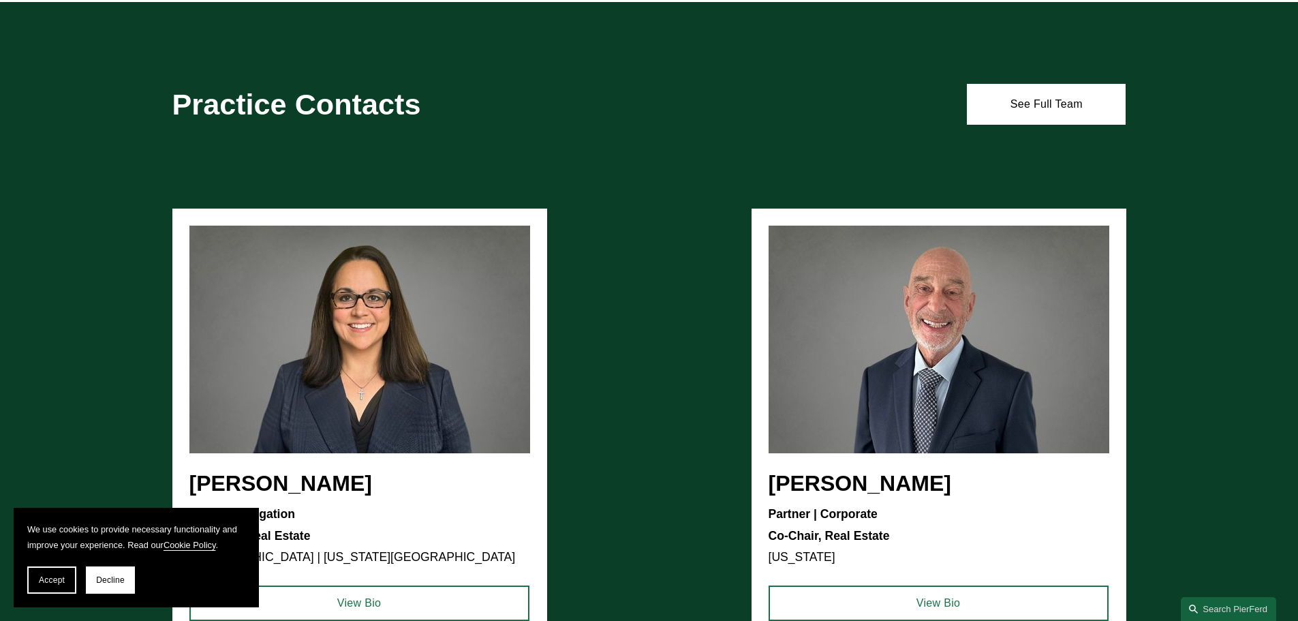
scroll to position [1294, 0]
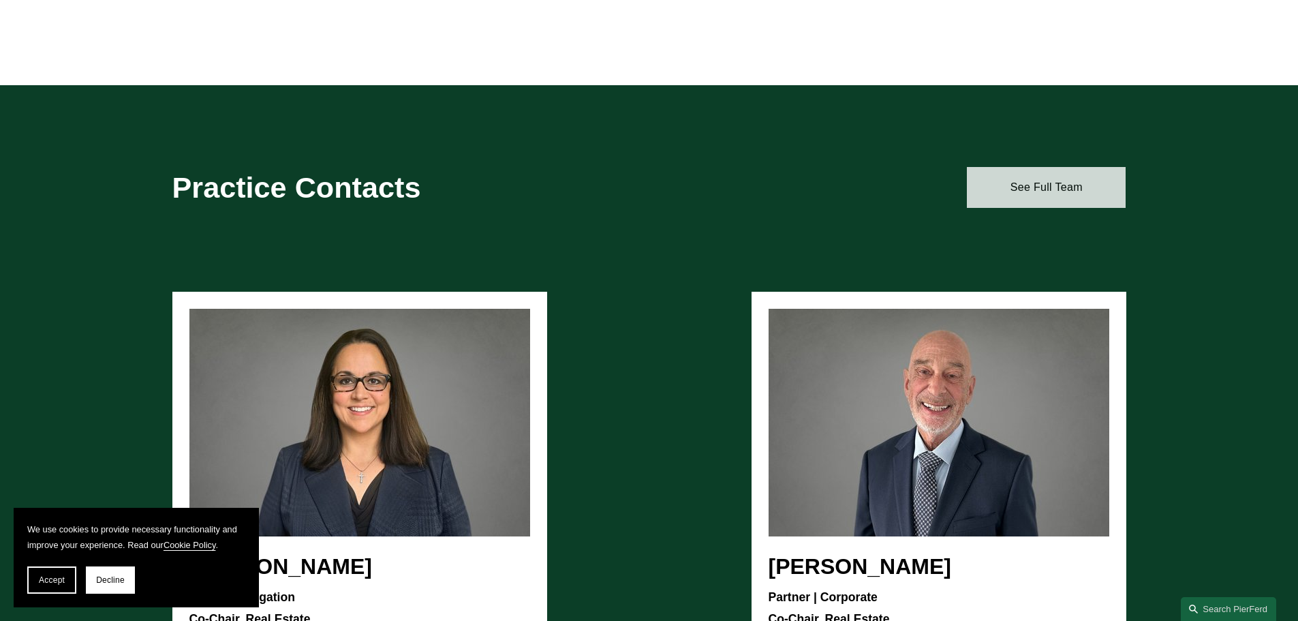
click at [1019, 191] on link "See Full Team" at bounding box center [1046, 187] width 159 height 41
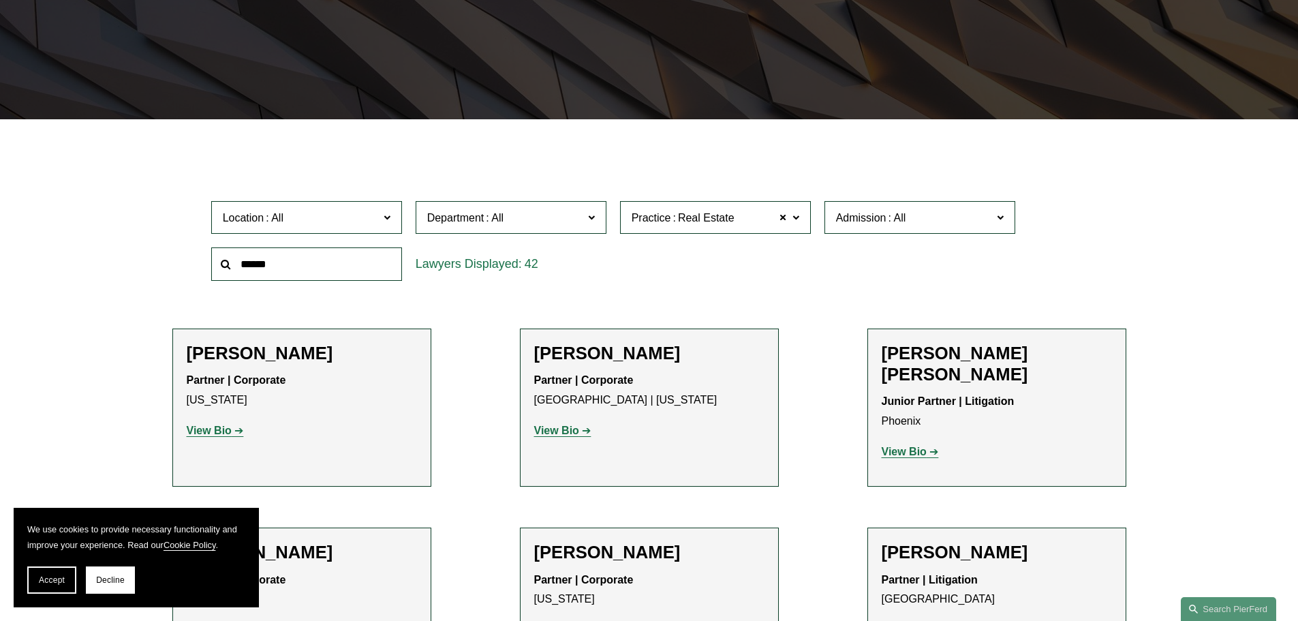
scroll to position [341, 0]
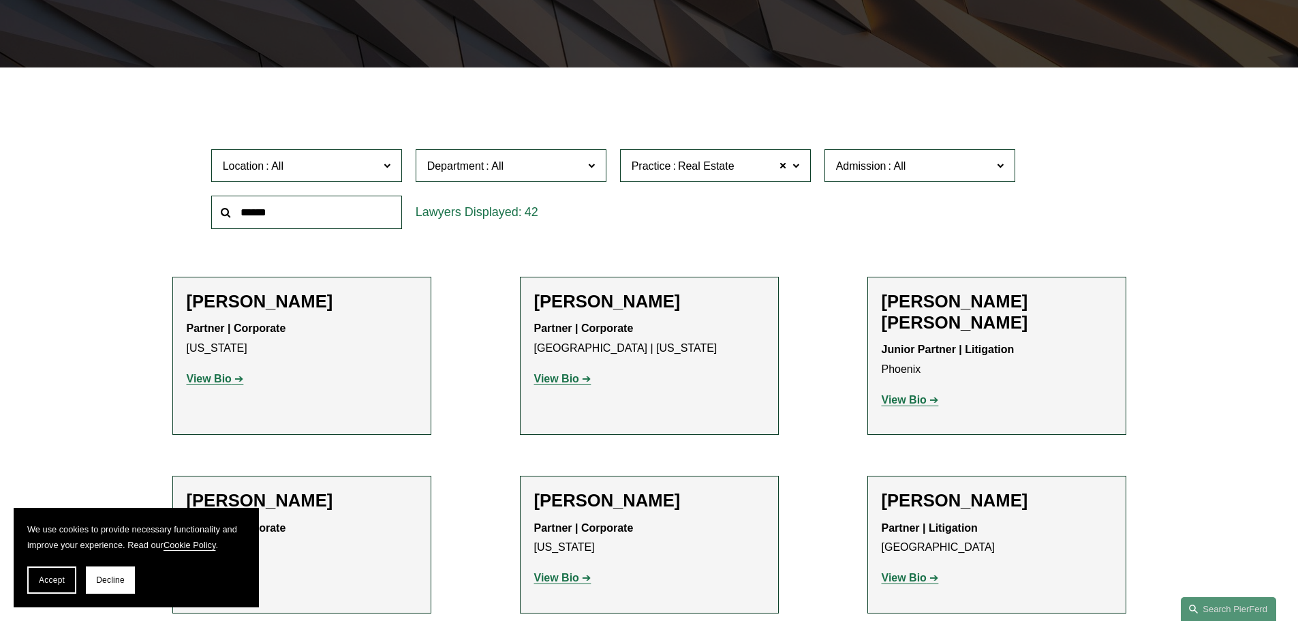
click at [909, 170] on span "Admission" at bounding box center [914, 166] width 156 height 18
click at [0, 0] on link "[US_STATE]" at bounding box center [0, 0] width 0 height 0
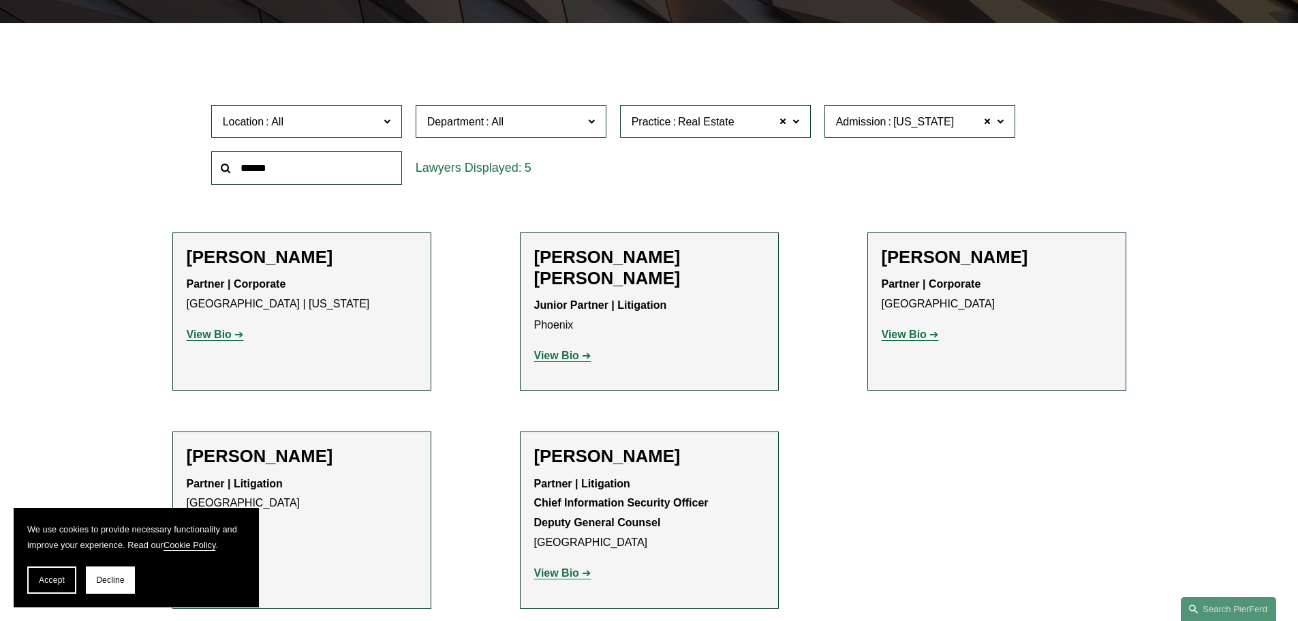
scroll to position [409, 0]
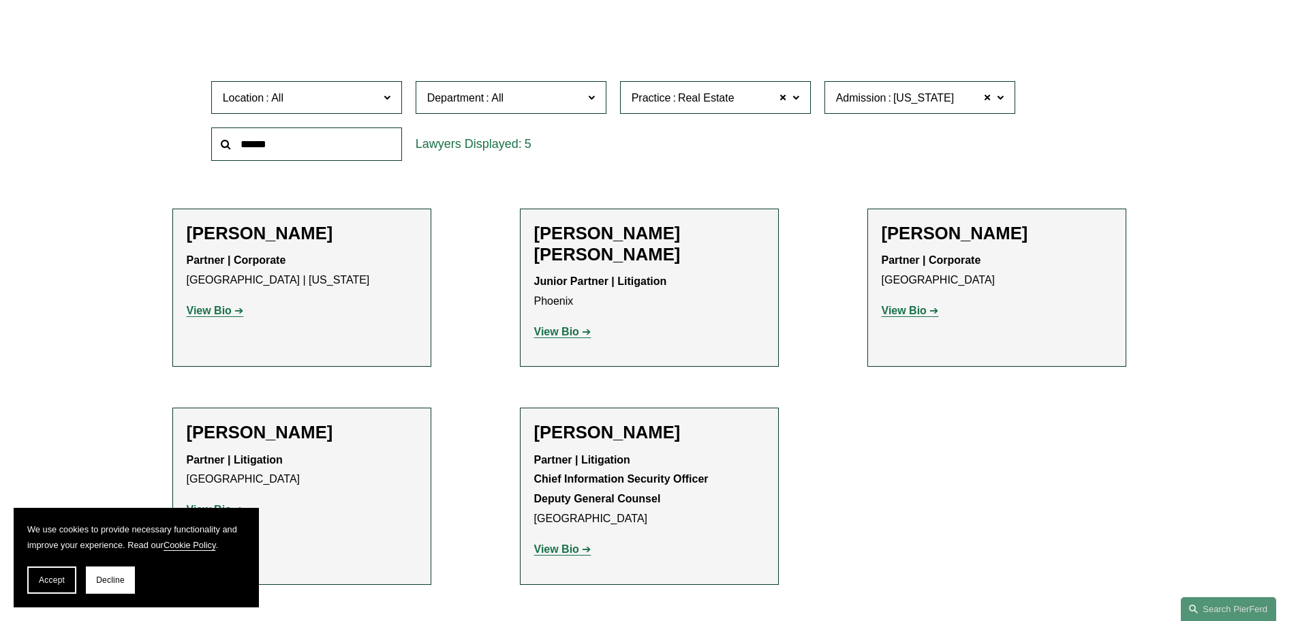
click at [226, 314] on strong "View Bio" at bounding box center [209, 310] width 45 height 12
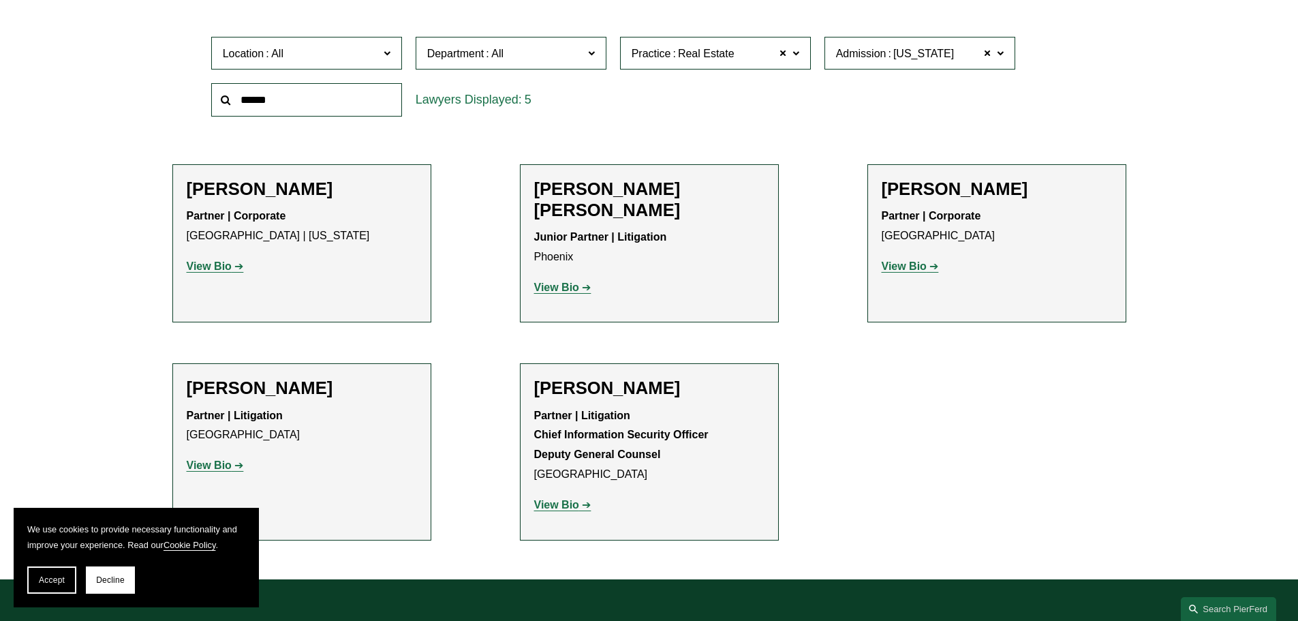
scroll to position [477, 0]
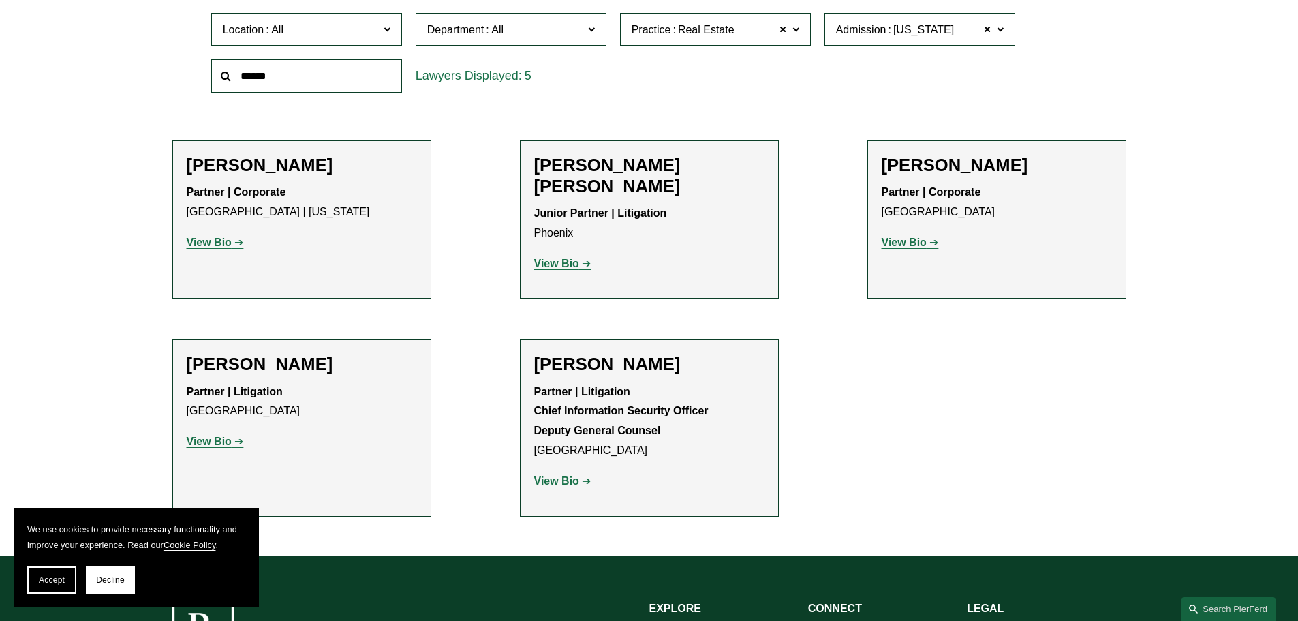
click at [906, 245] on strong "View Bio" at bounding box center [903, 242] width 45 height 12
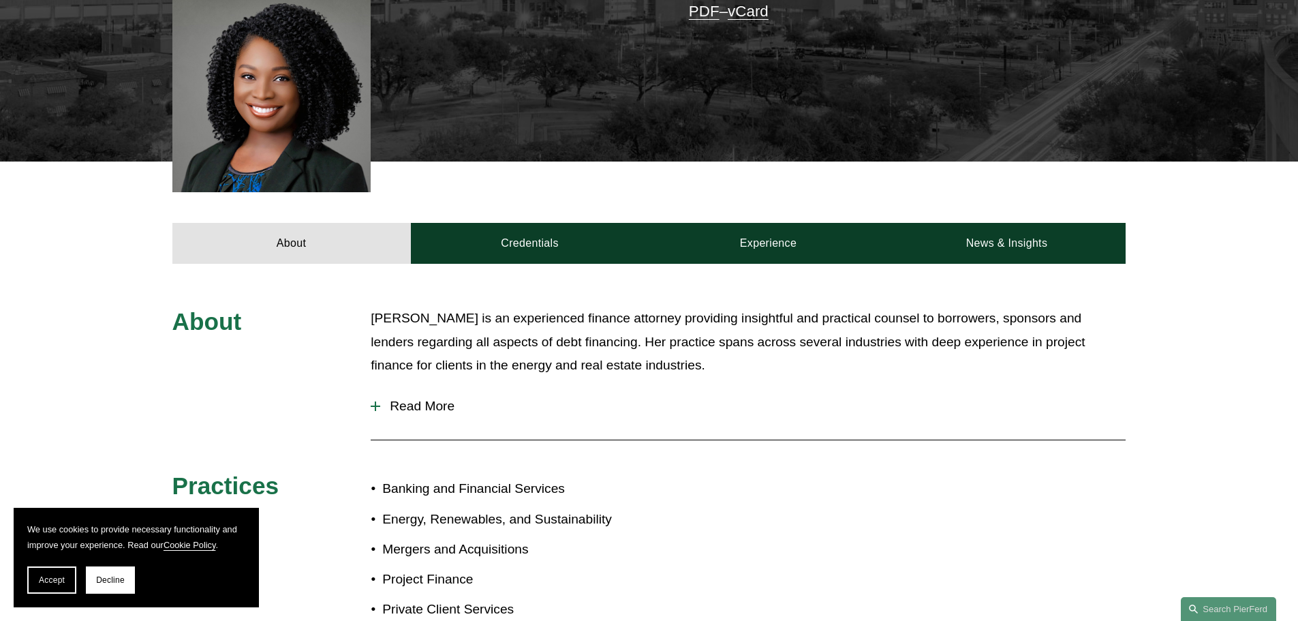
scroll to position [409, 0]
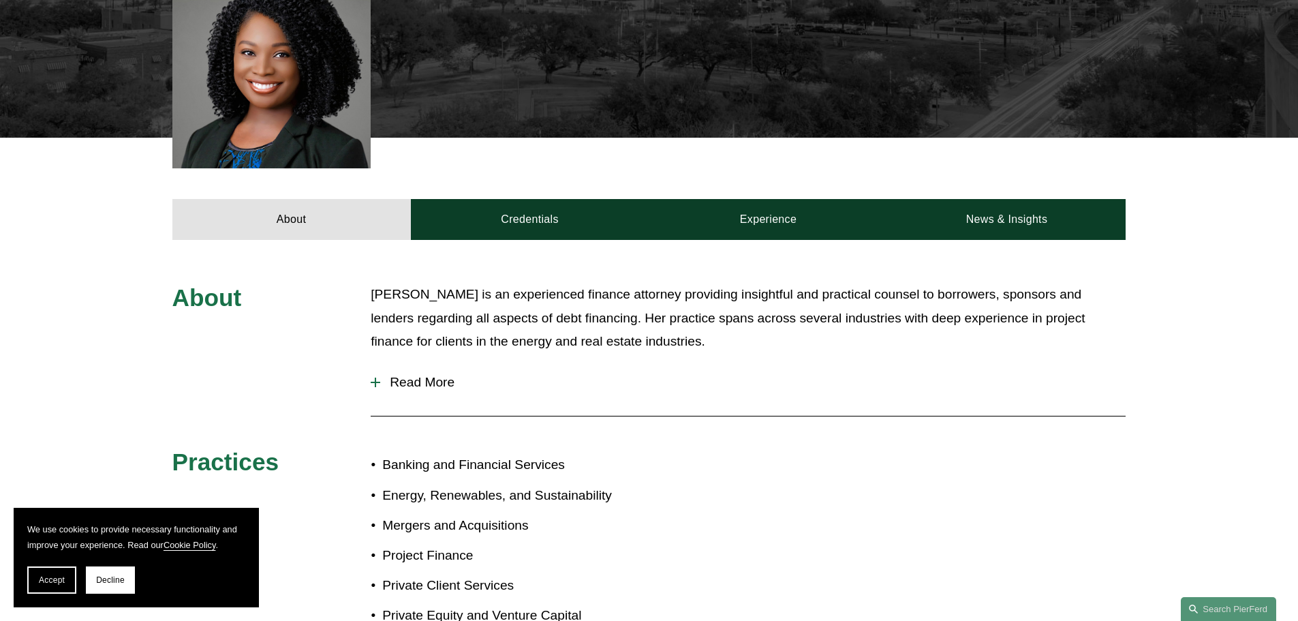
click at [421, 376] on span "Read More" at bounding box center [752, 382] width 745 height 15
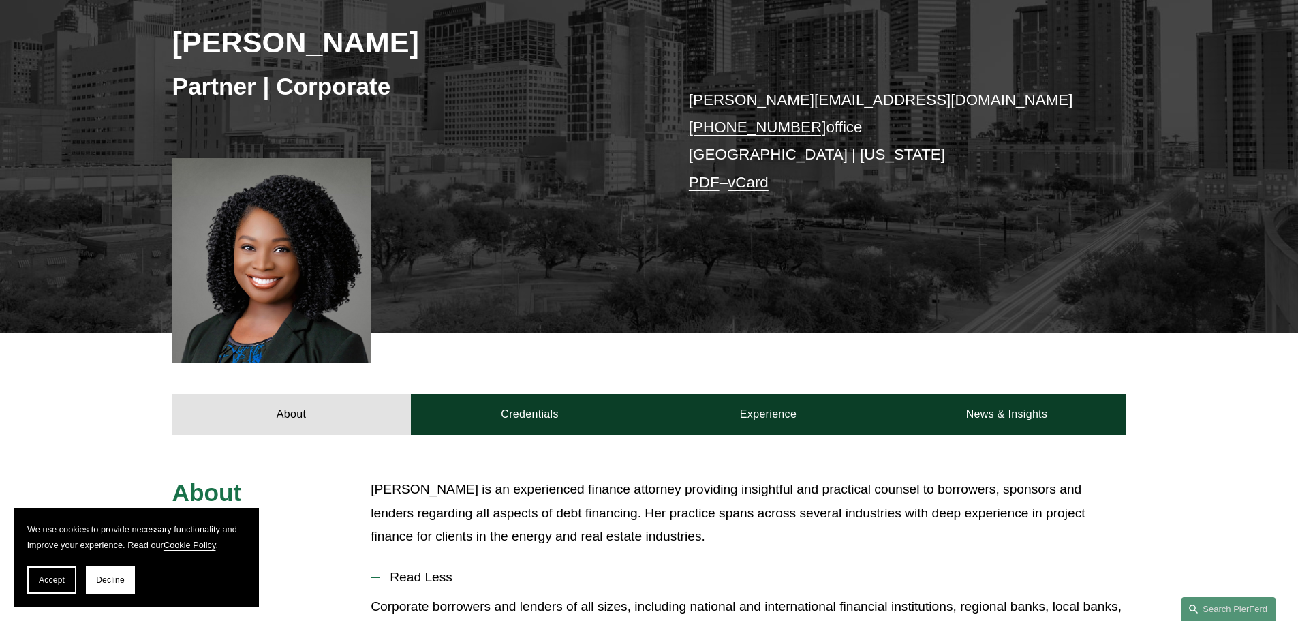
scroll to position [204, 0]
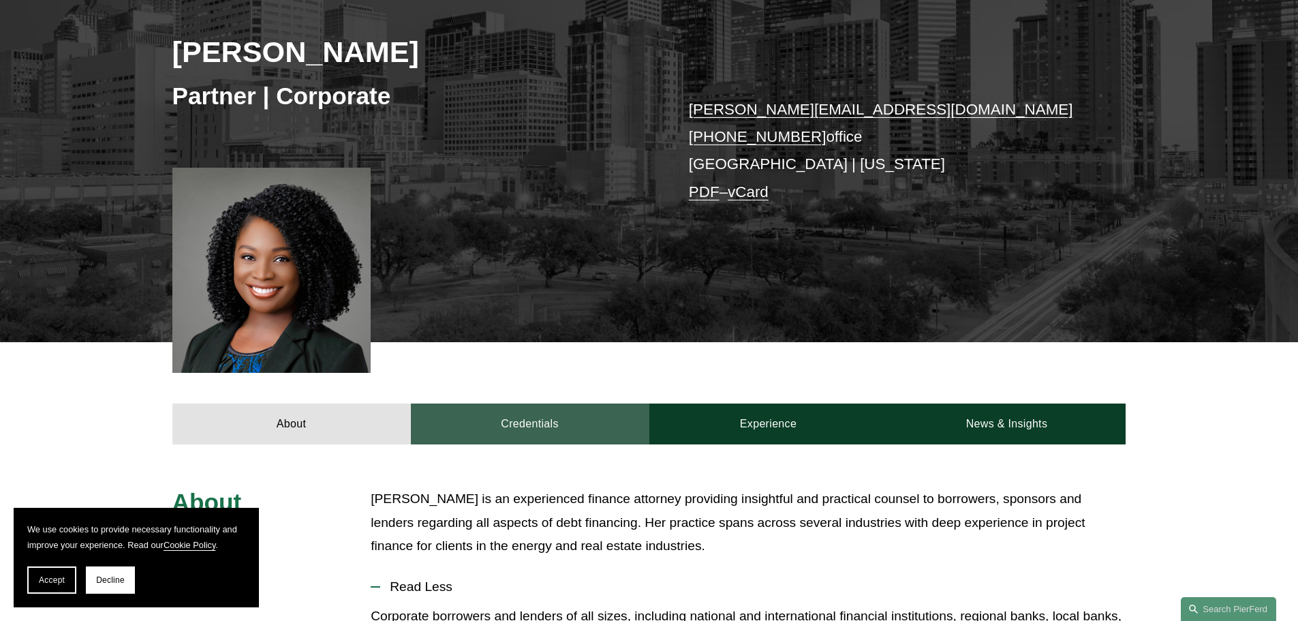
click at [587, 429] on link "Credentials" at bounding box center [530, 423] width 238 height 41
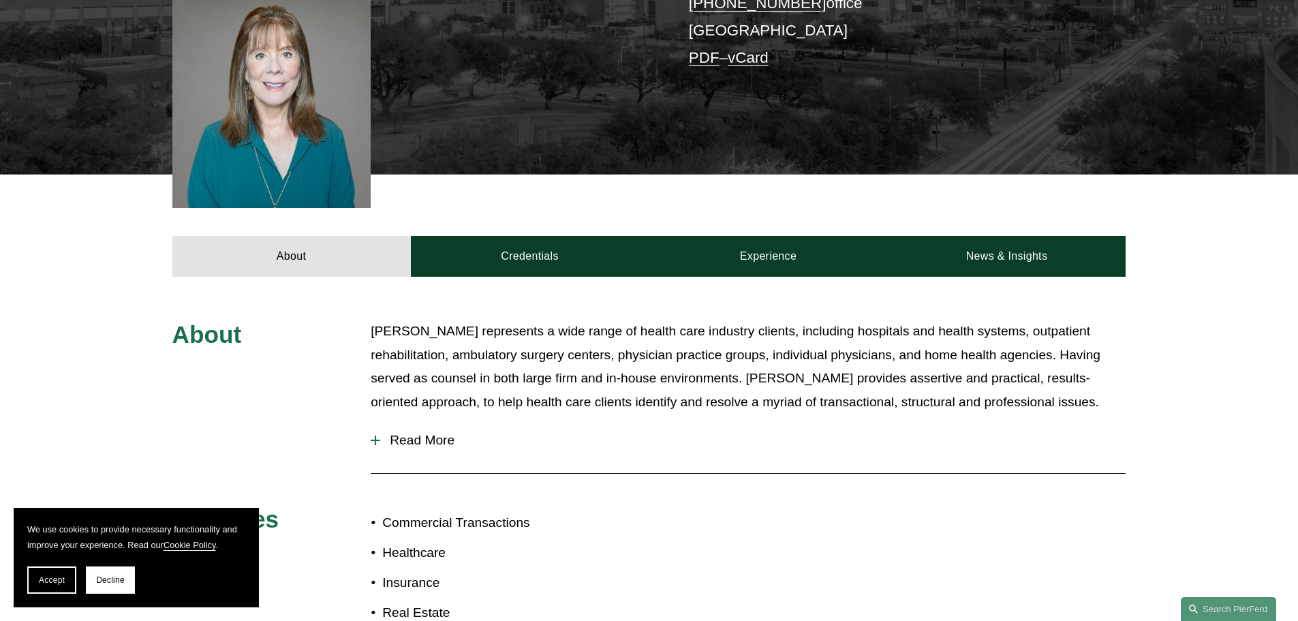
scroll to position [409, 0]
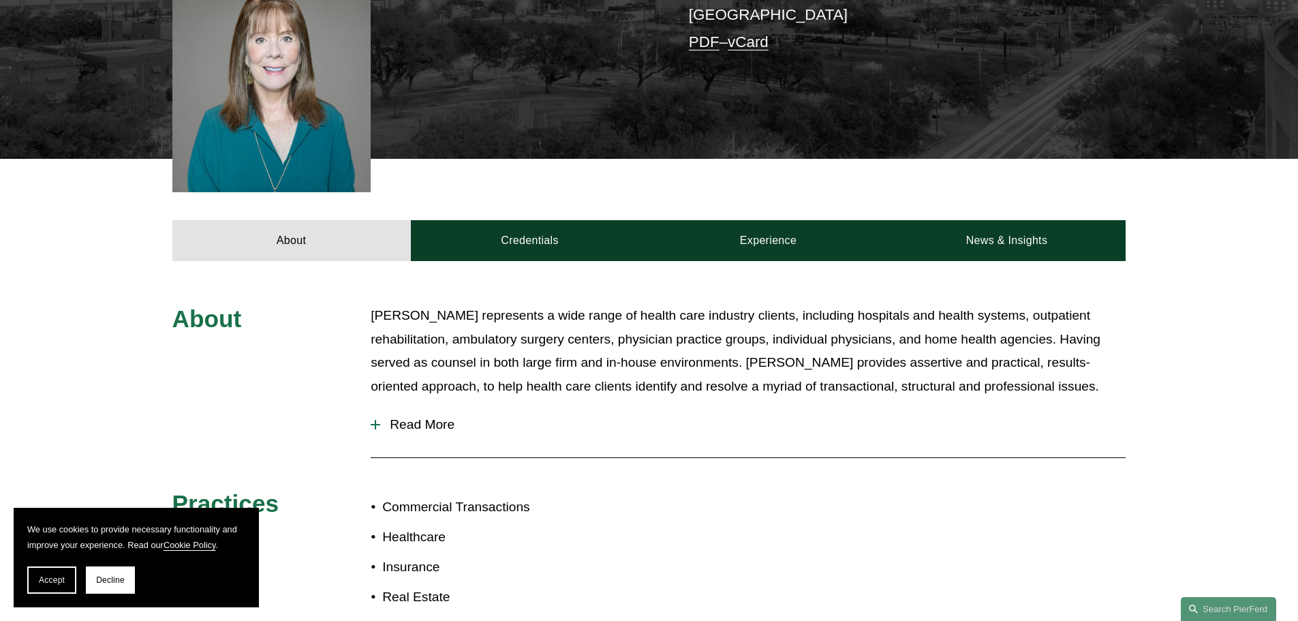
click at [432, 417] on span "Read More" at bounding box center [752, 424] width 745 height 15
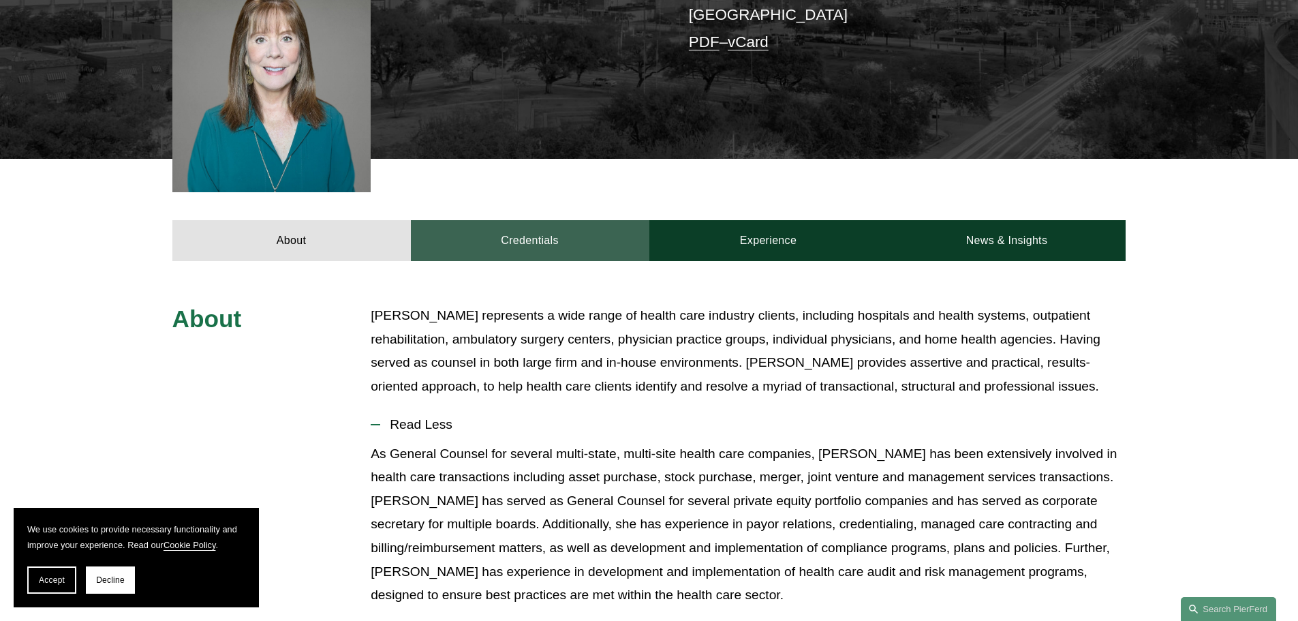
click at [552, 222] on link "Credentials" at bounding box center [530, 240] width 238 height 41
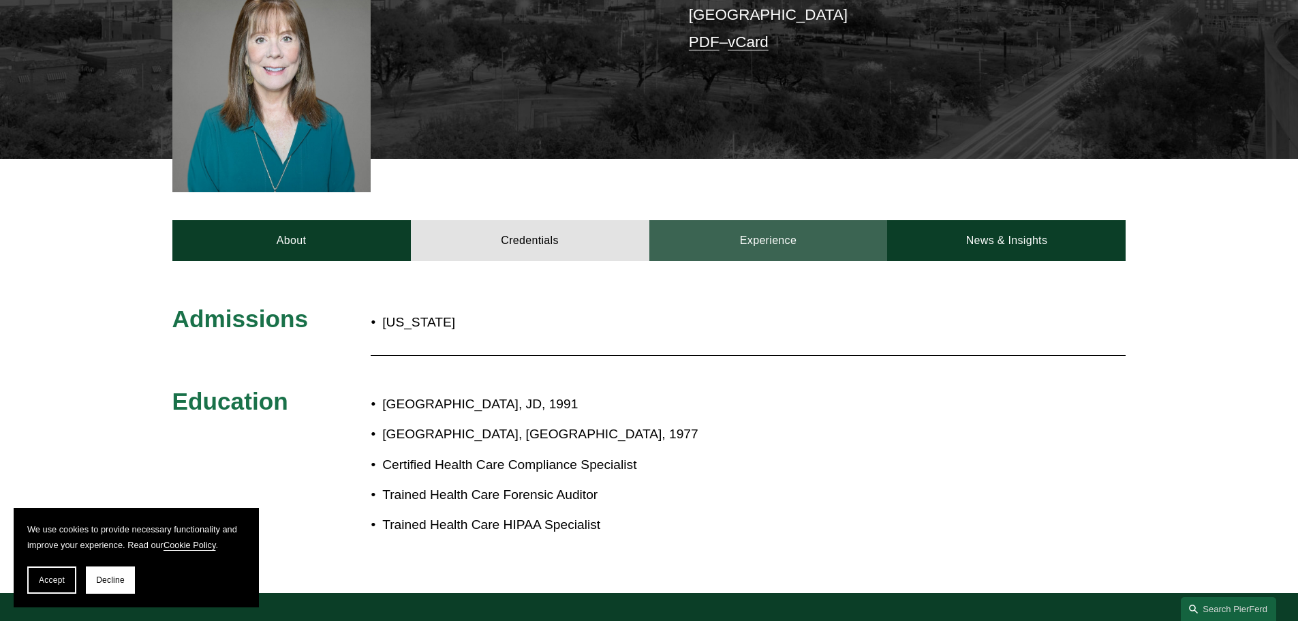
click at [743, 226] on link "Experience" at bounding box center [768, 240] width 238 height 41
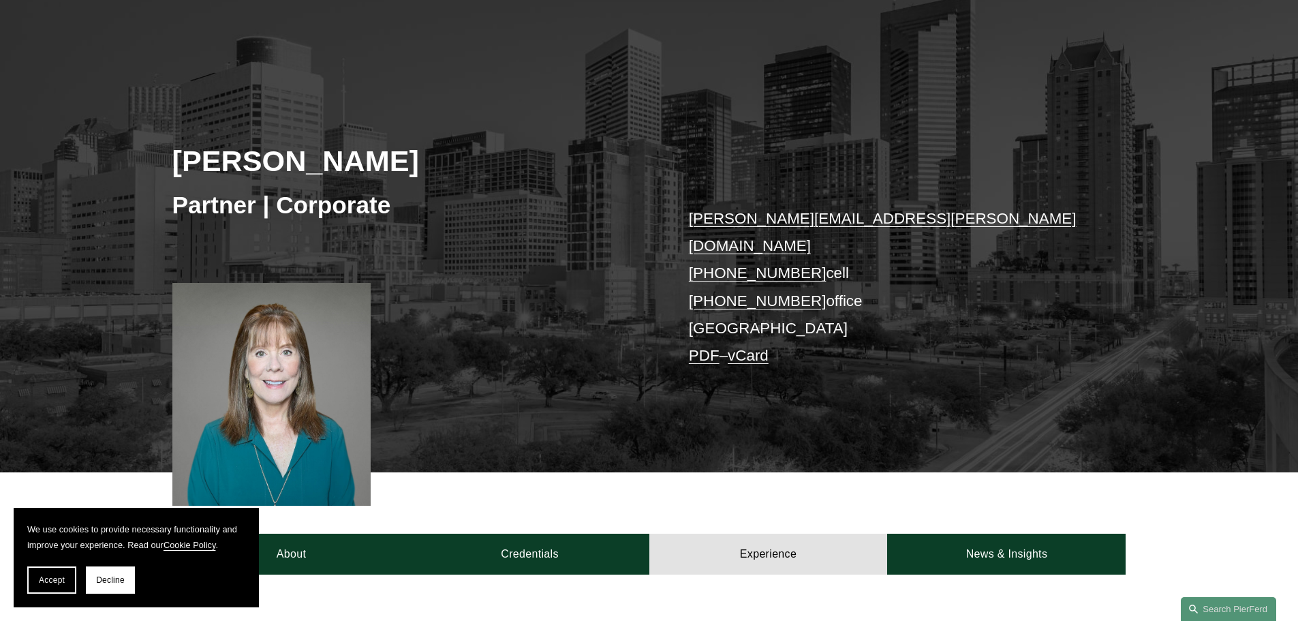
scroll to position [68, 0]
